Goal: Information Seeking & Learning: Learn about a topic

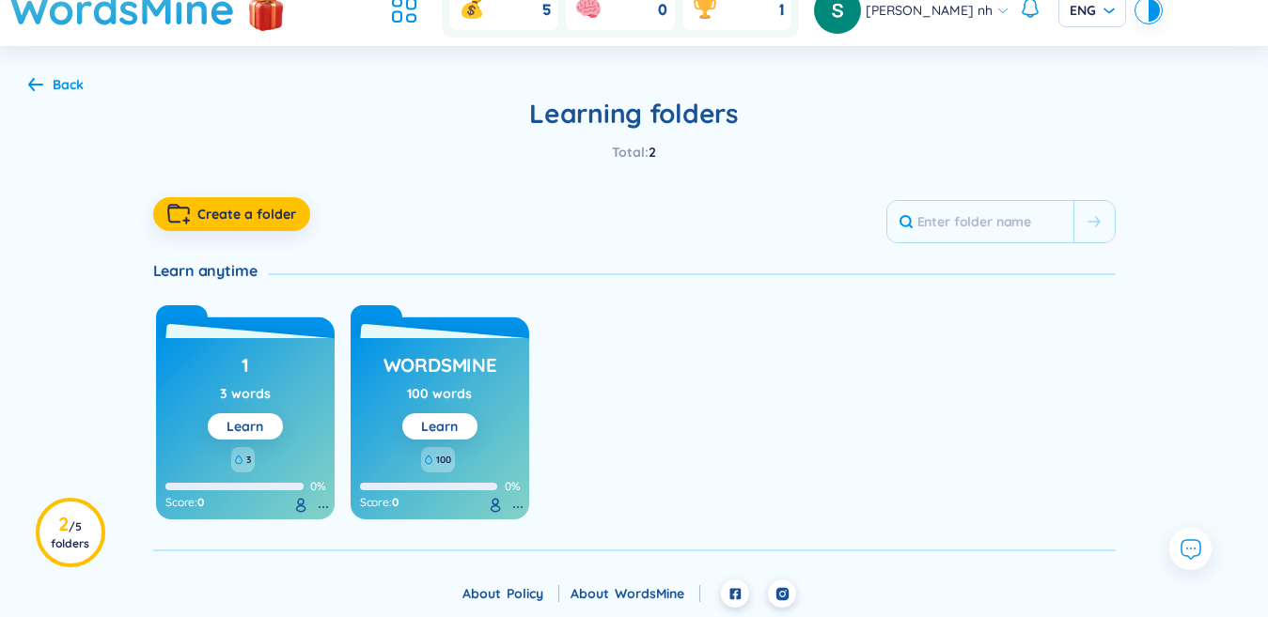
scroll to position [64, 0]
click at [433, 426] on link "Learn" at bounding box center [439, 426] width 37 height 17
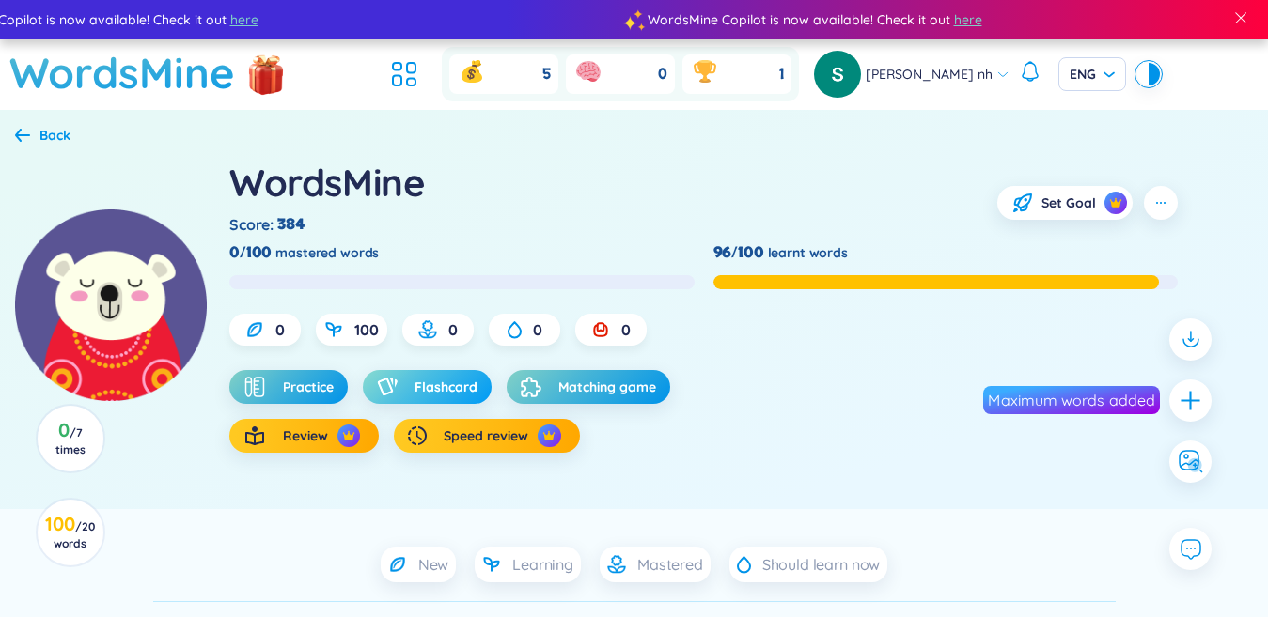
click at [463, 388] on span "Flashcard" at bounding box center [445, 387] width 63 height 19
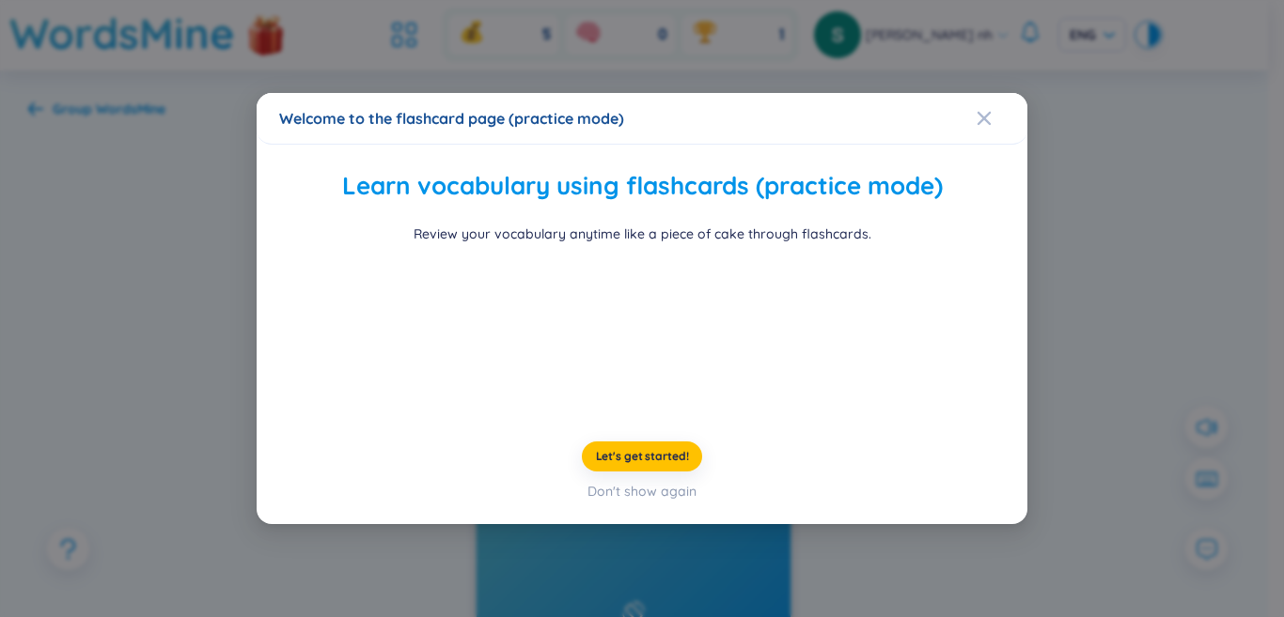
click at [162, 382] on div "Welcome to the flashcard page (practice mode) Learn vocabulary using flashcards…" at bounding box center [642, 308] width 1284 height 617
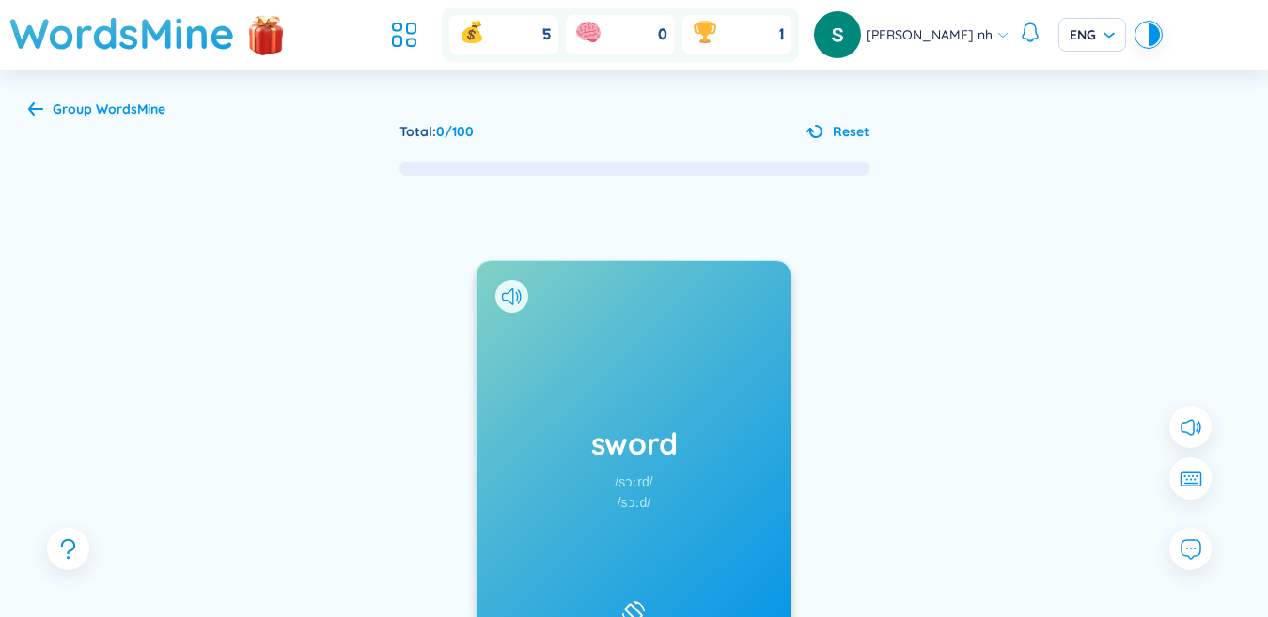
scroll to position [188, 0]
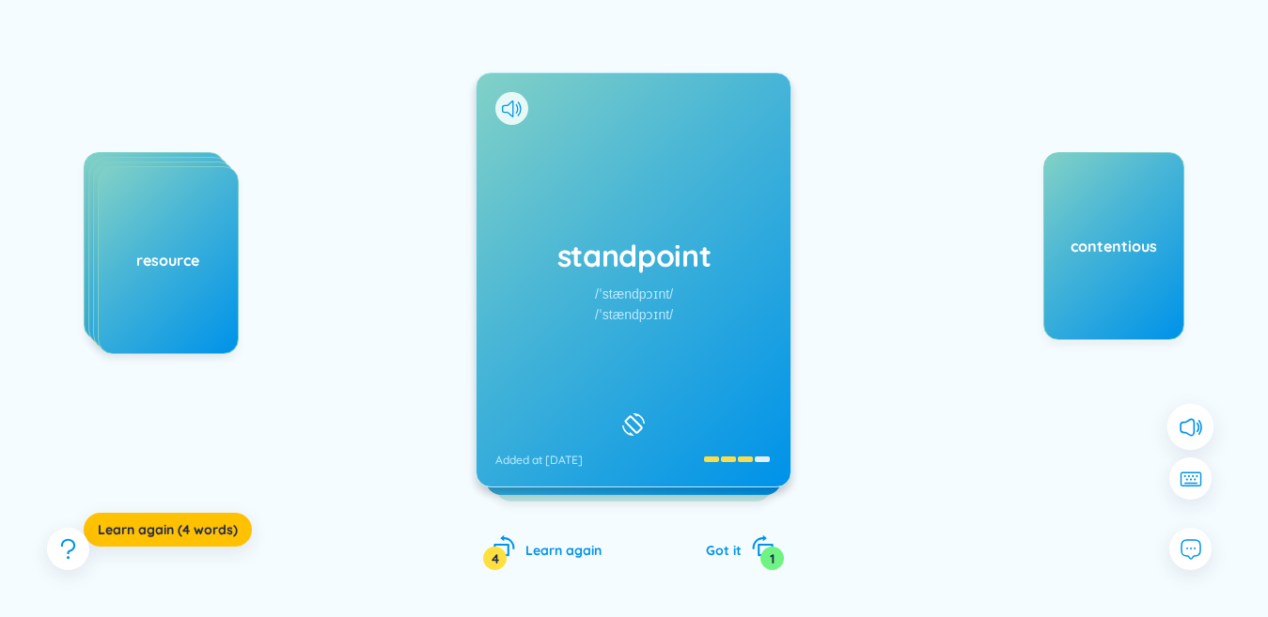
click at [1187, 441] on button at bounding box center [1190, 427] width 47 height 47
